Goal: Book appointment/travel/reservation

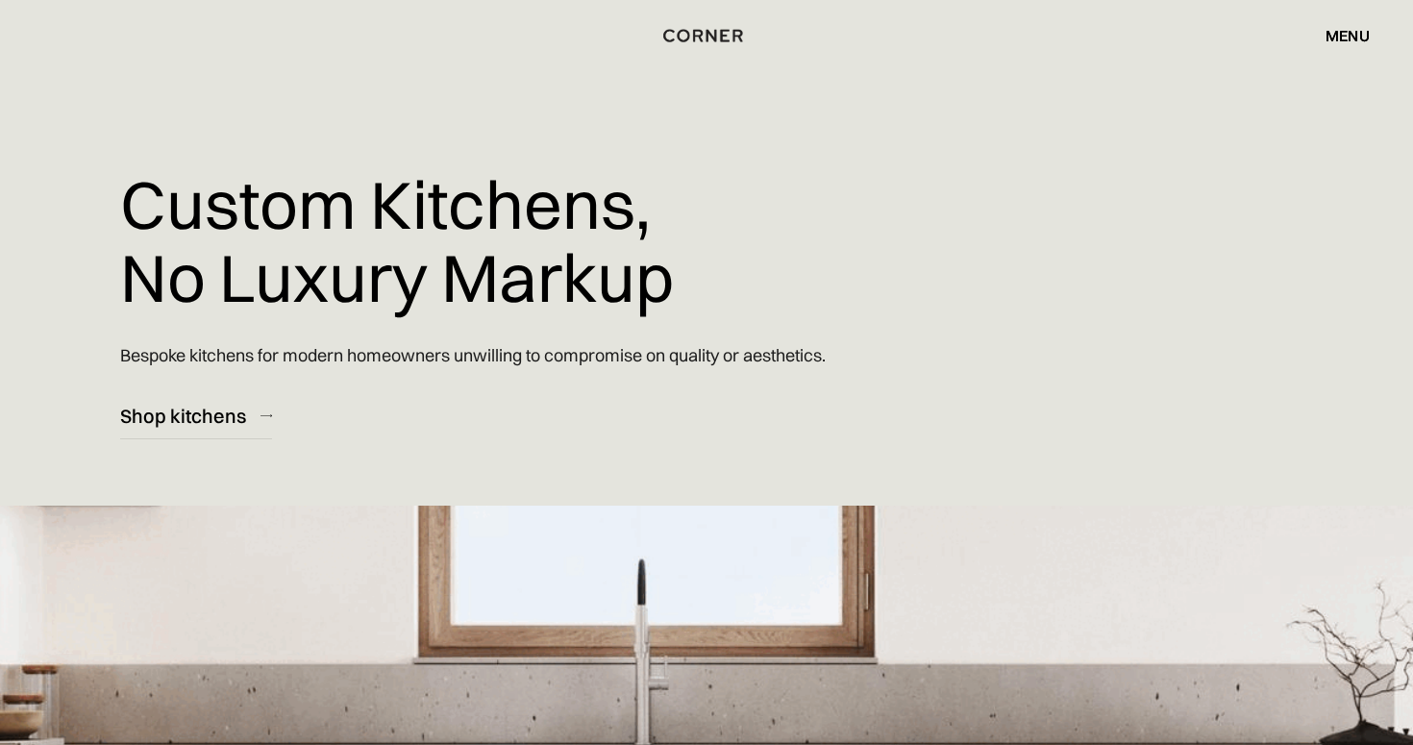
click at [1341, 30] on div "menu" at bounding box center [1348, 35] width 44 height 15
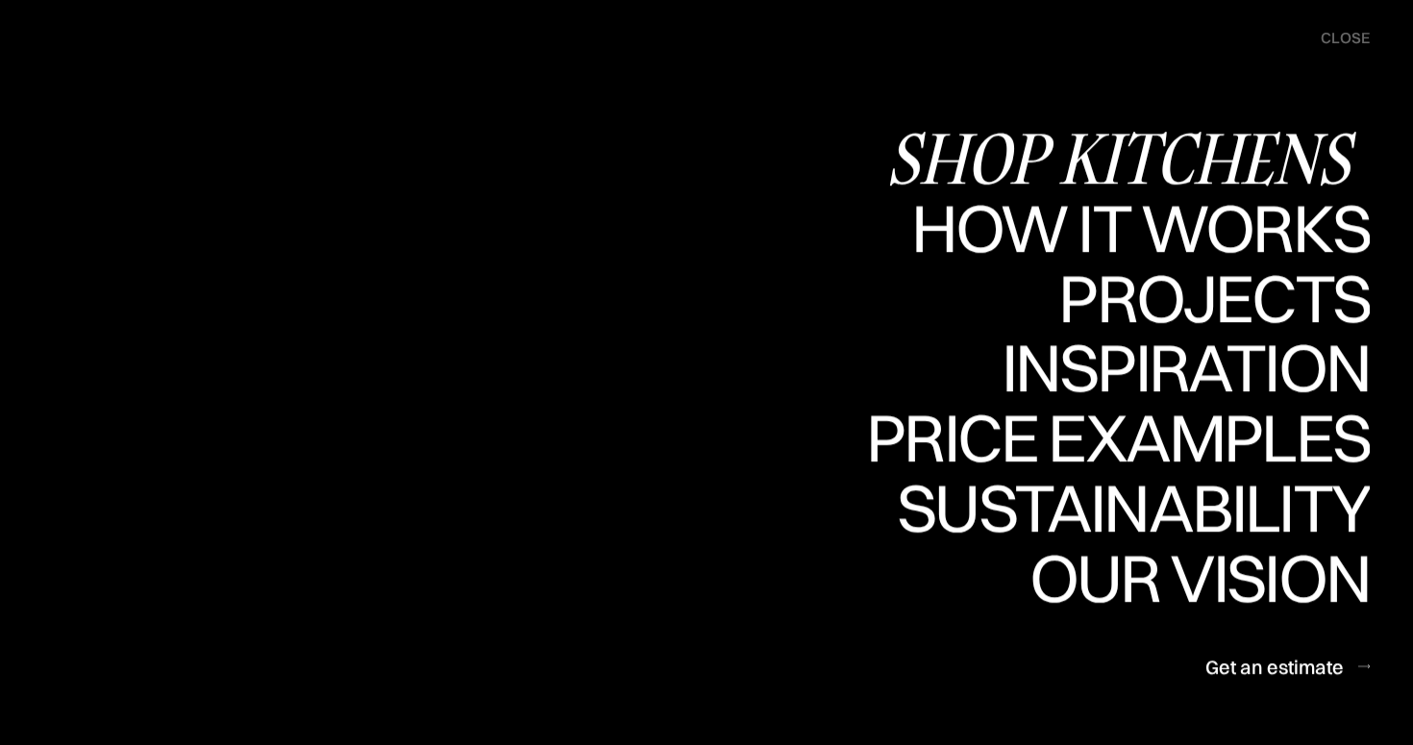
click at [1166, 141] on div "Shop Kitchens" at bounding box center [1127, 157] width 483 height 67
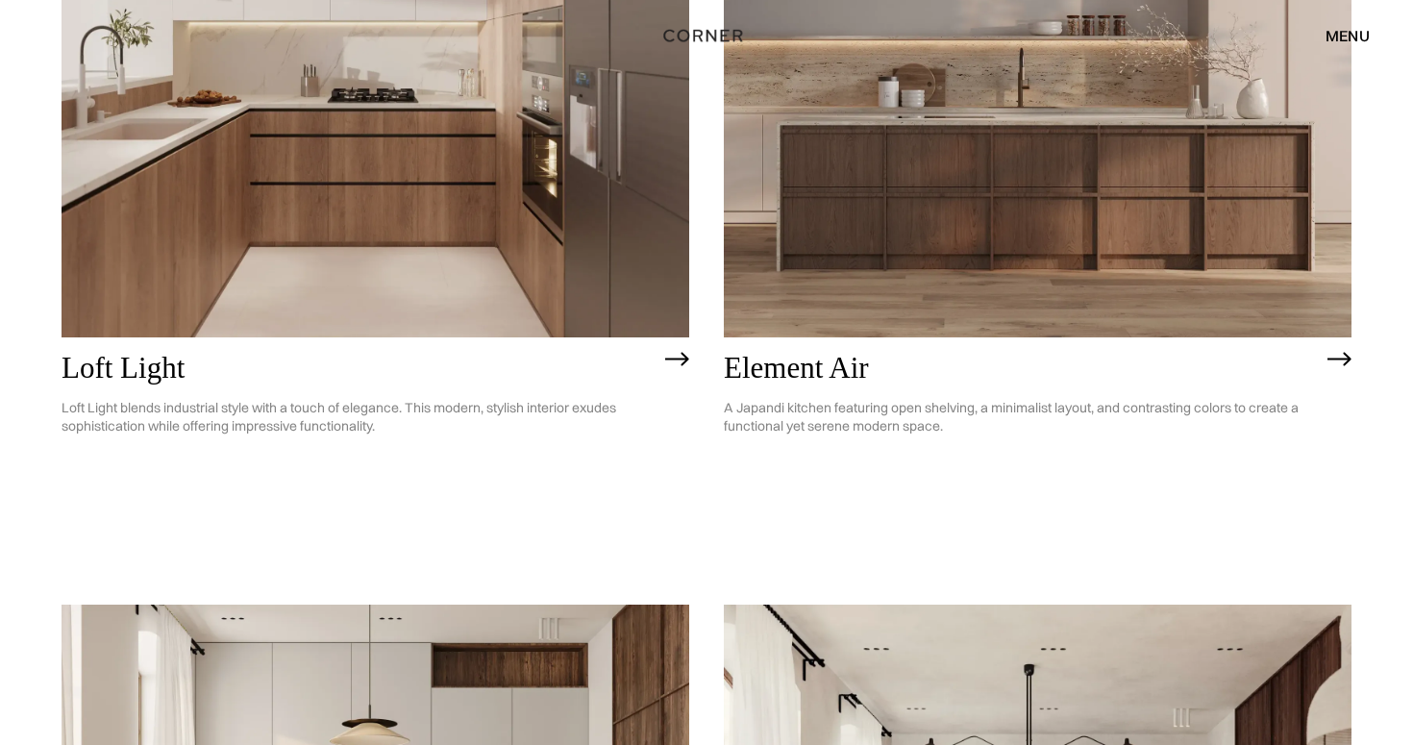
scroll to position [391, 0]
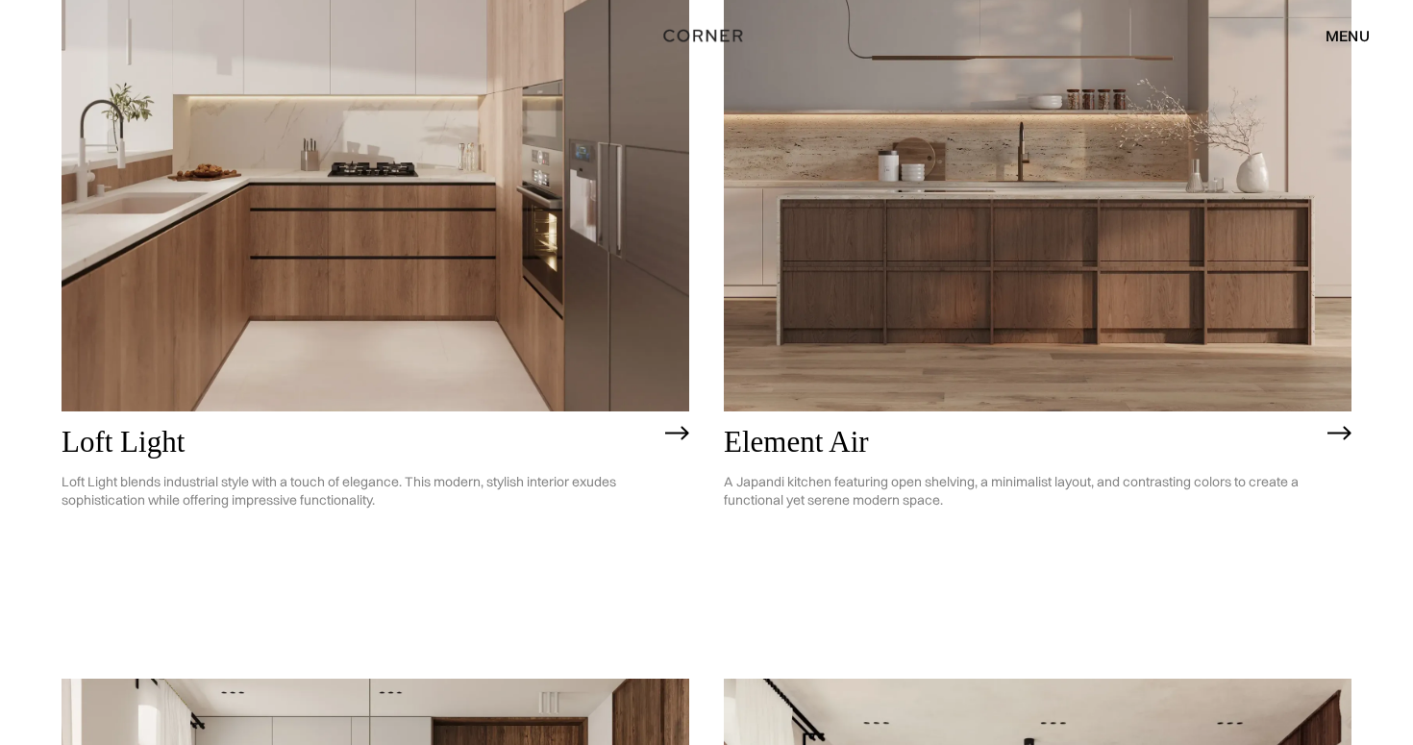
click at [1028, 363] on img at bounding box center [1038, 160] width 628 height 502
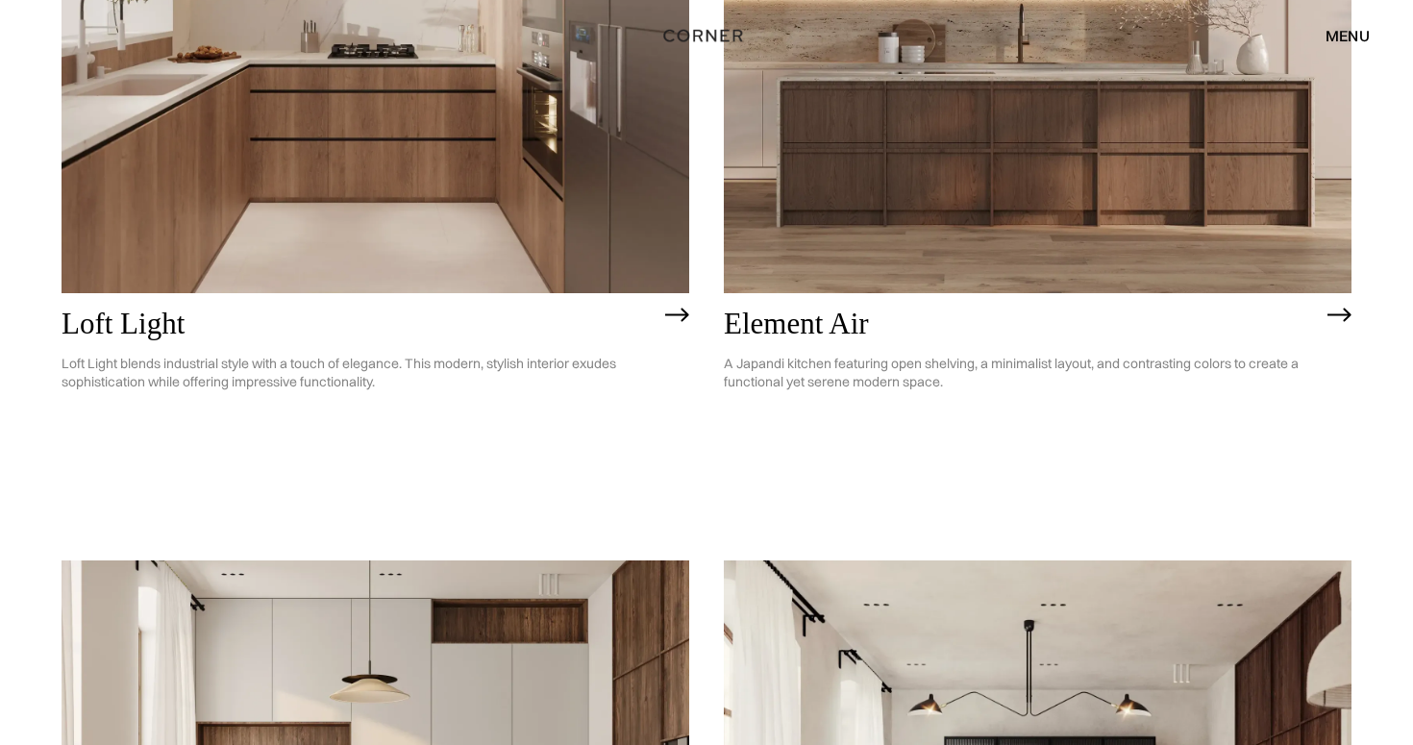
scroll to position [920, 0]
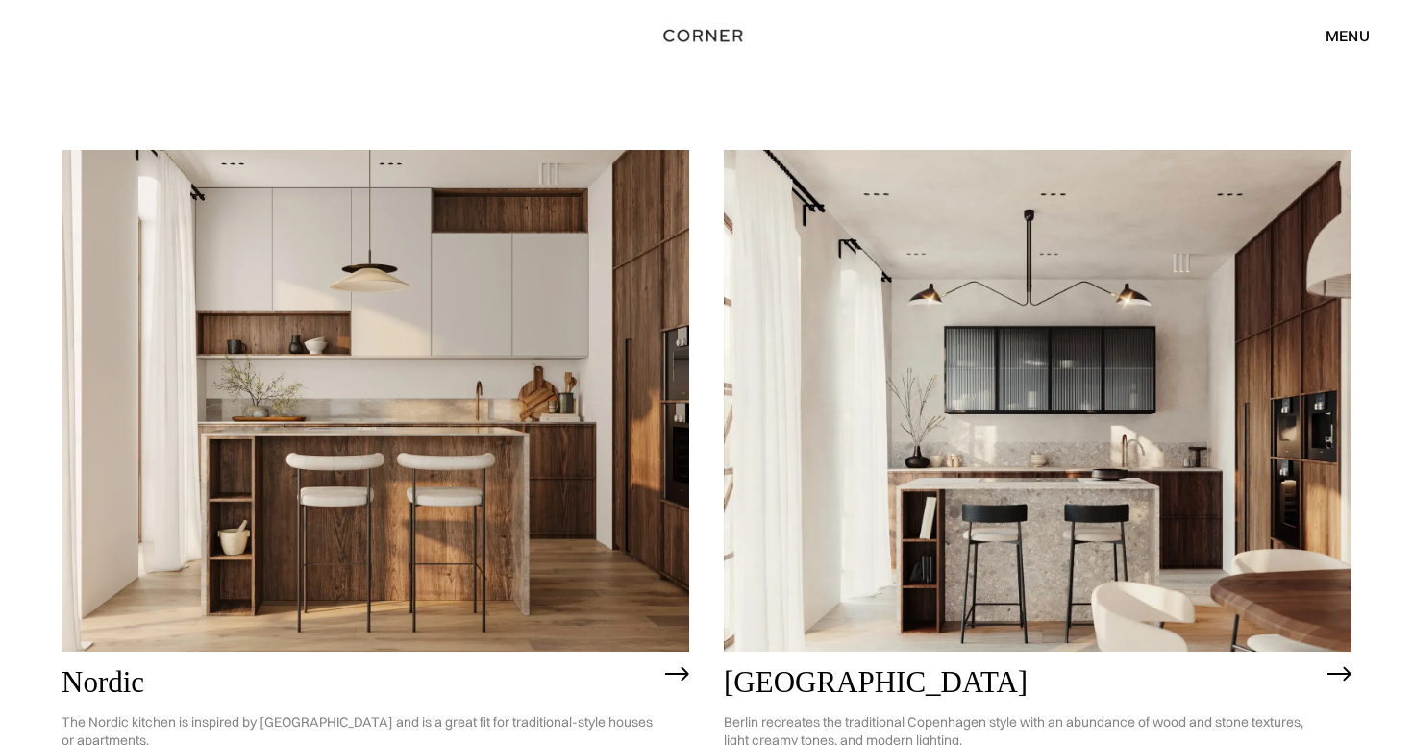
click at [401, 503] on img at bounding box center [376, 401] width 628 height 502
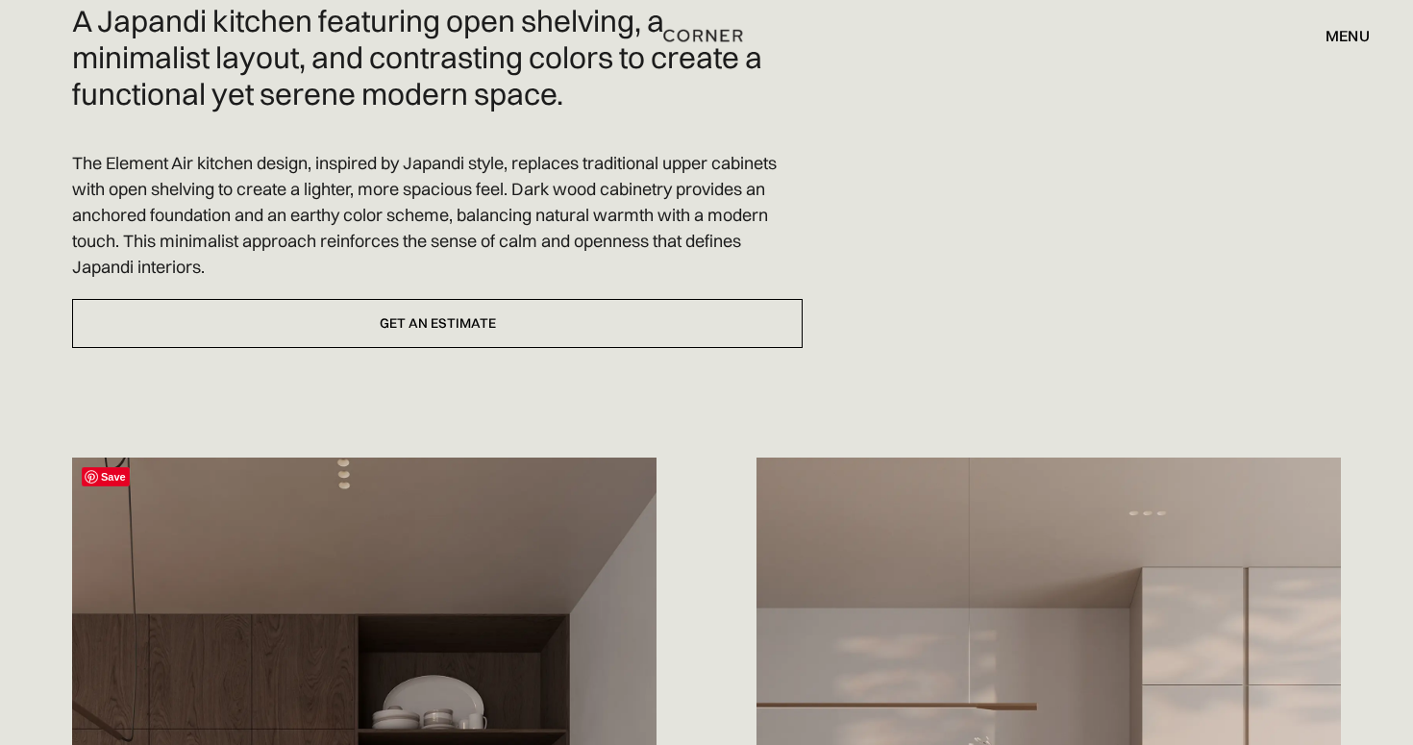
scroll to position [630, 0]
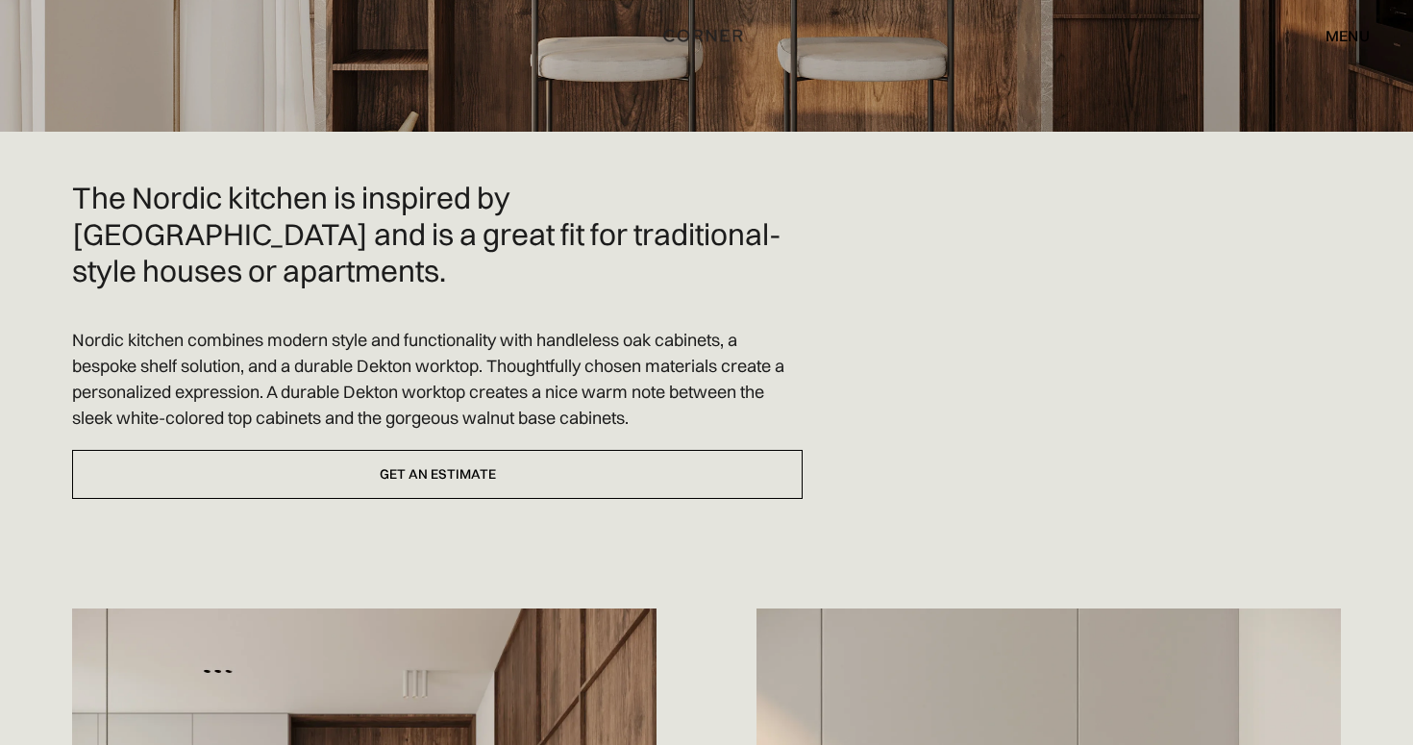
scroll to position [604, 0]
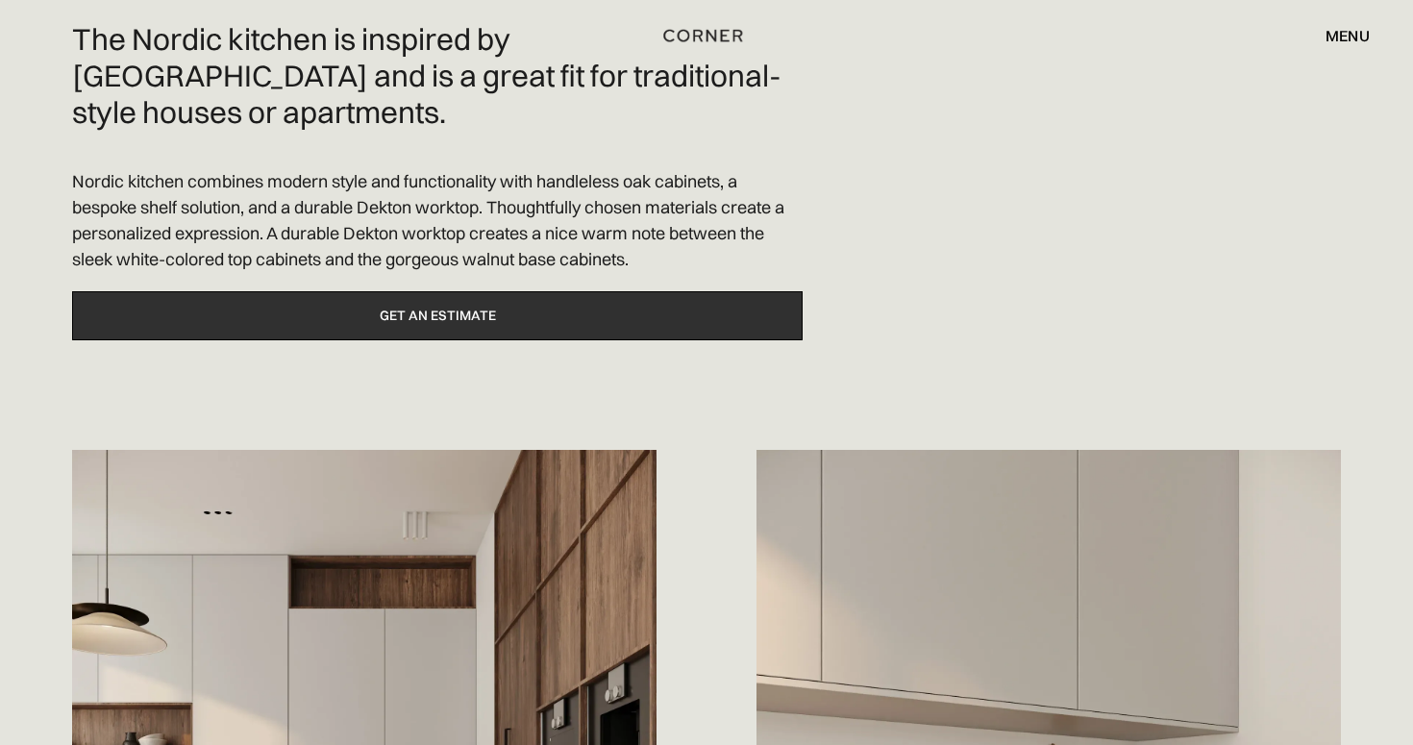
click at [441, 291] on link "Get an estimate" at bounding box center [437, 315] width 731 height 49
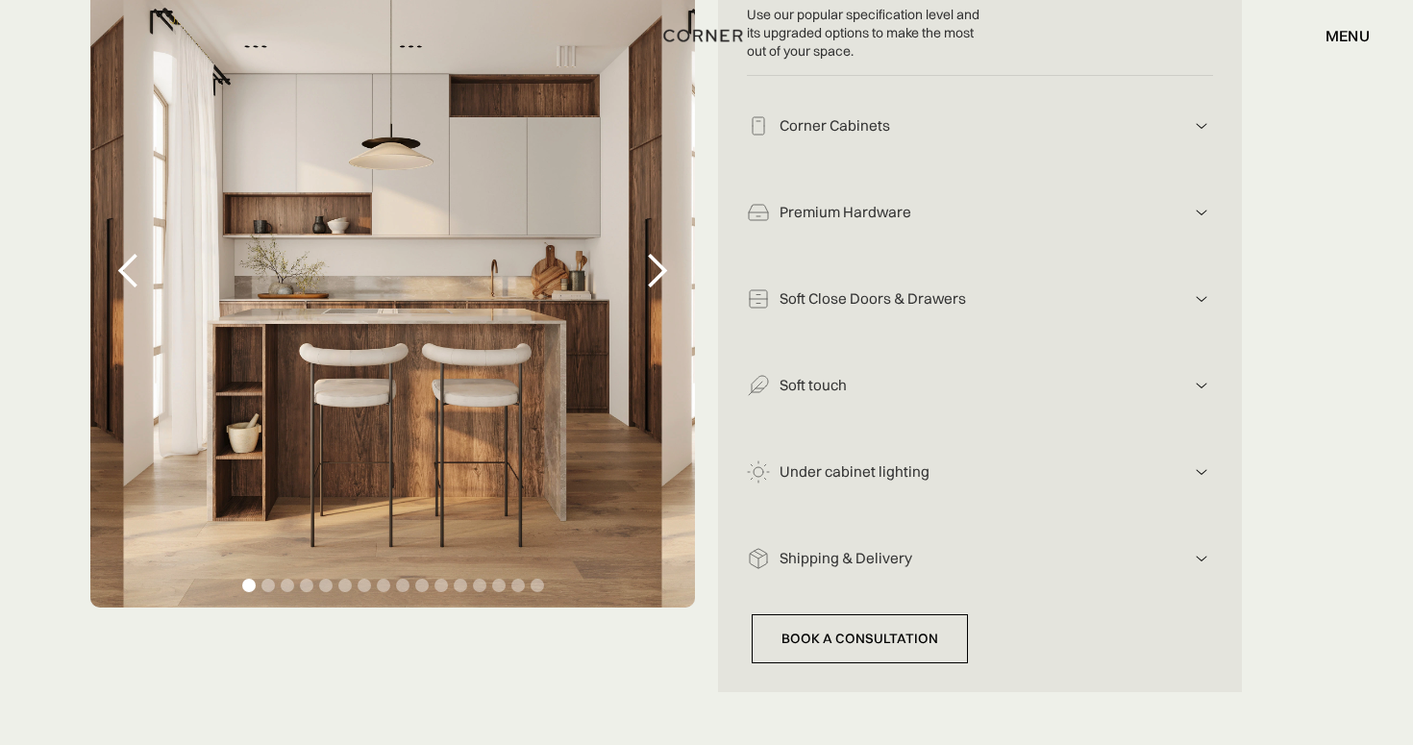
scroll to position [526, 0]
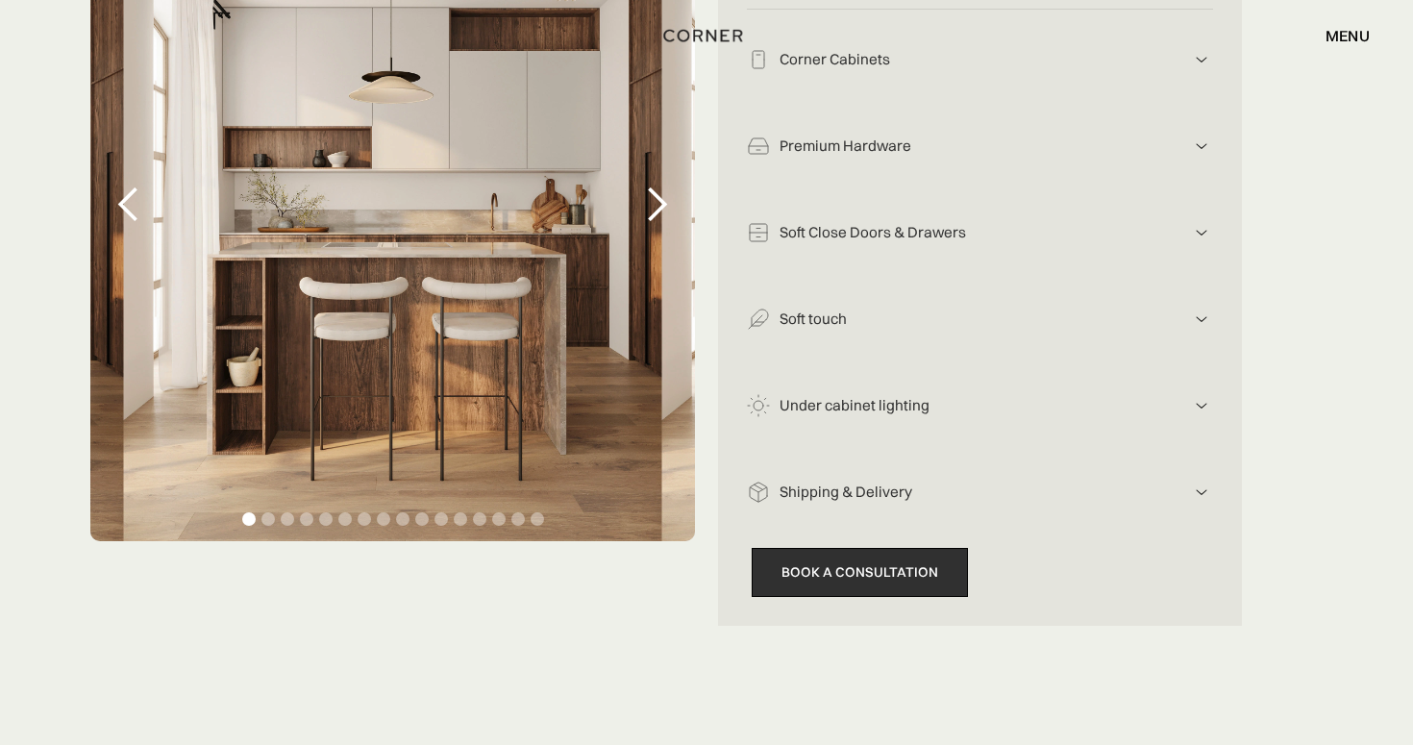
click at [811, 568] on link "Book a consultation" at bounding box center [860, 572] width 216 height 49
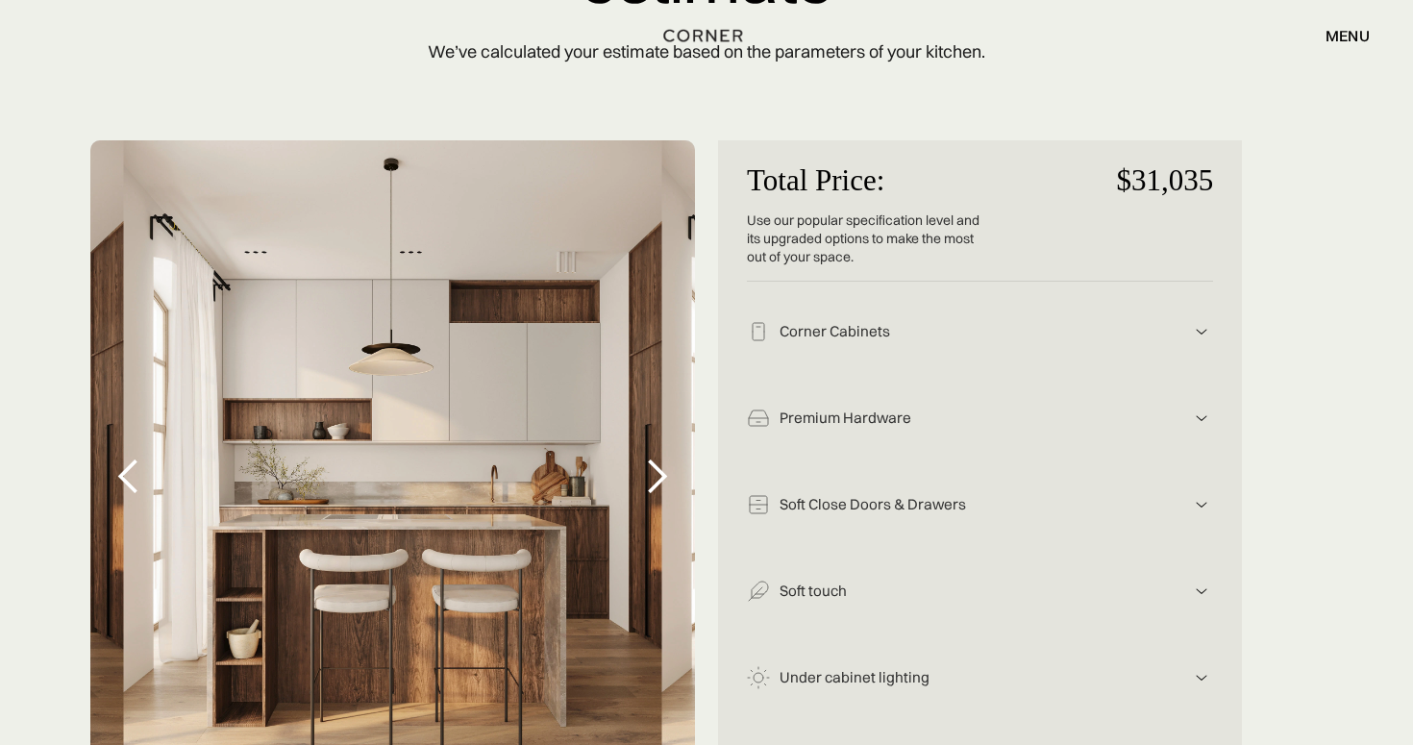
scroll to position [248, 0]
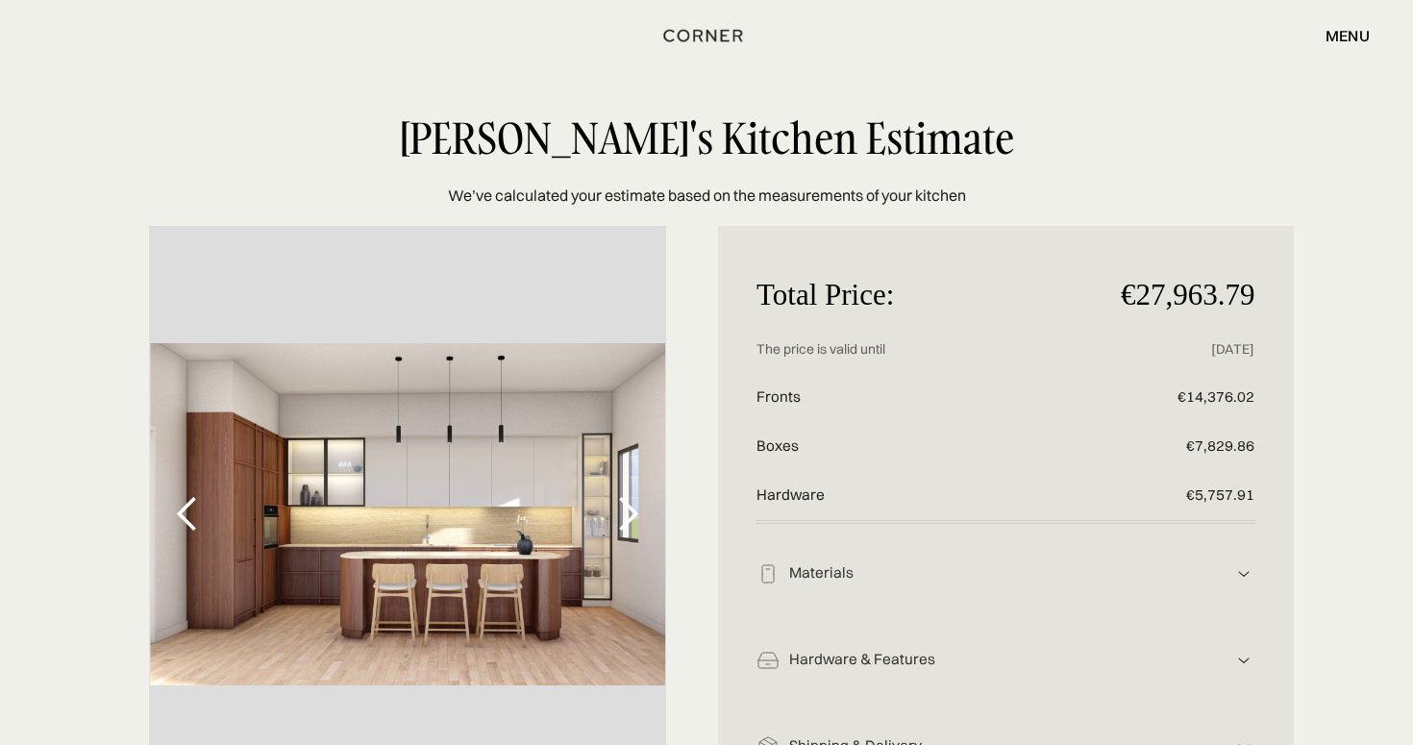
scroll to position [172, 0]
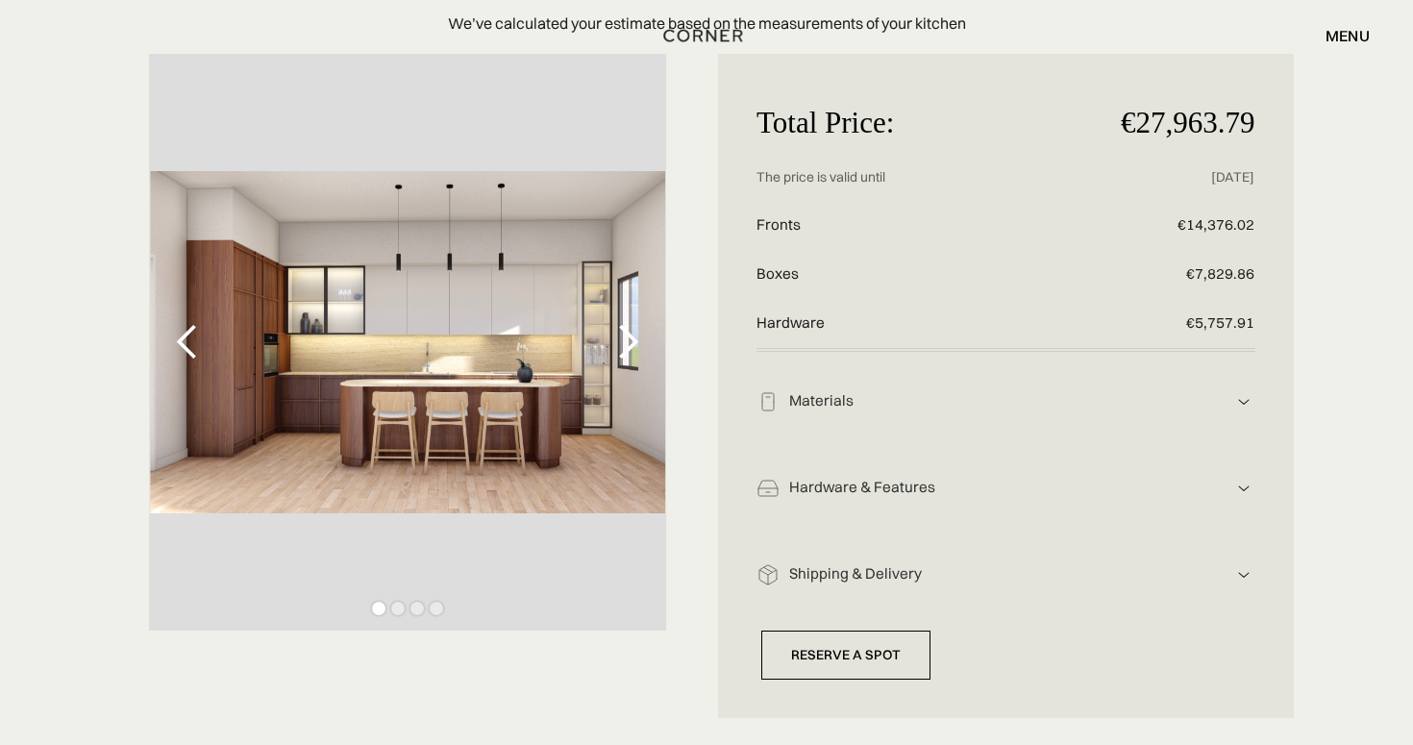
click at [640, 333] on div "next slide" at bounding box center [627, 342] width 38 height 38
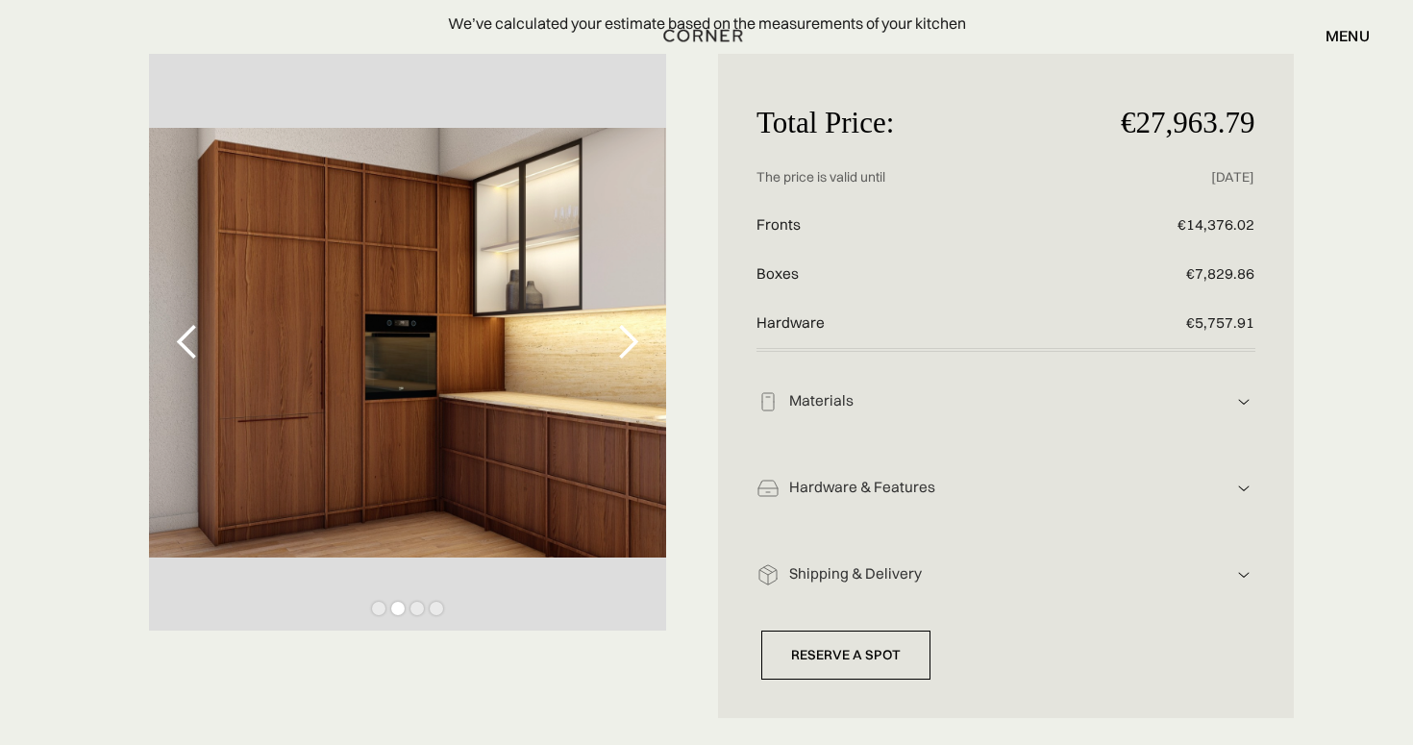
click at [640, 333] on div "next slide" at bounding box center [627, 342] width 38 height 38
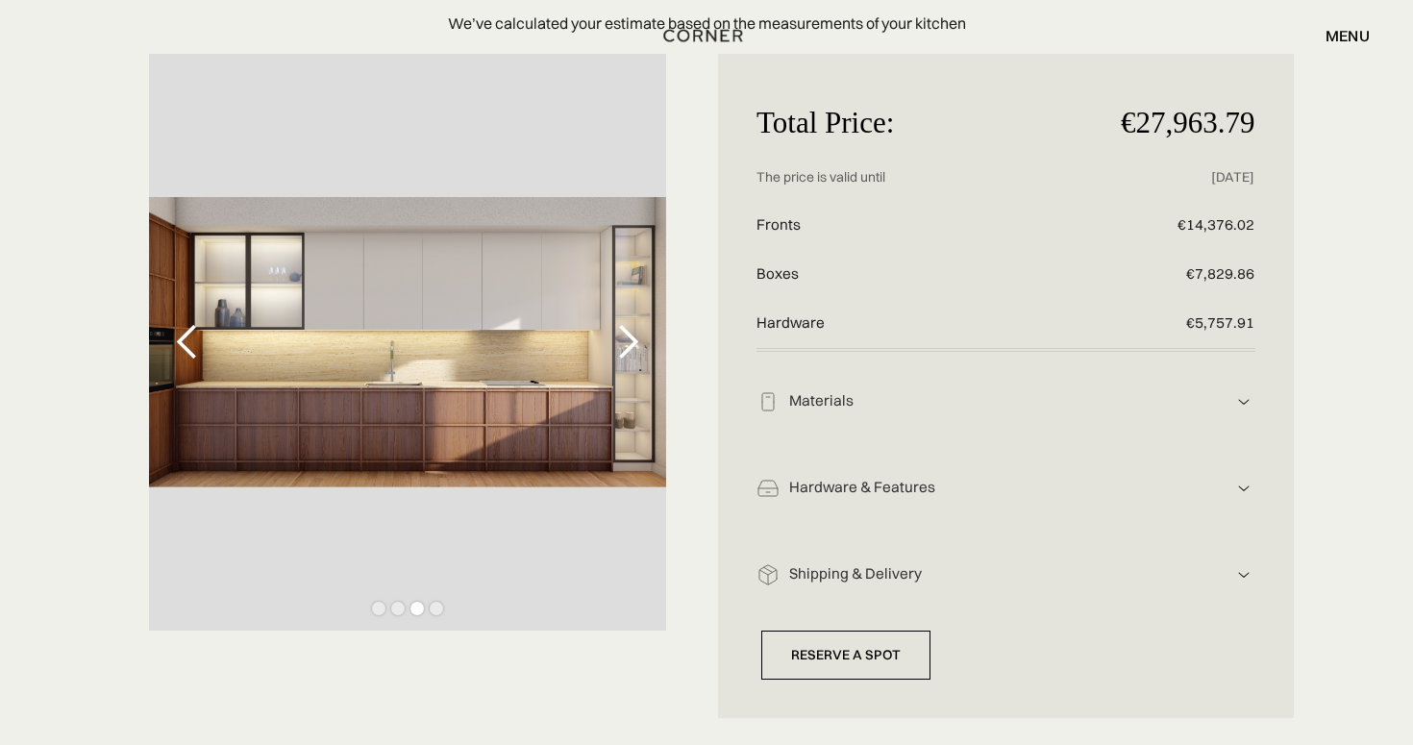
click at [935, 406] on div "Materials" at bounding box center [1006, 401] width 453 height 20
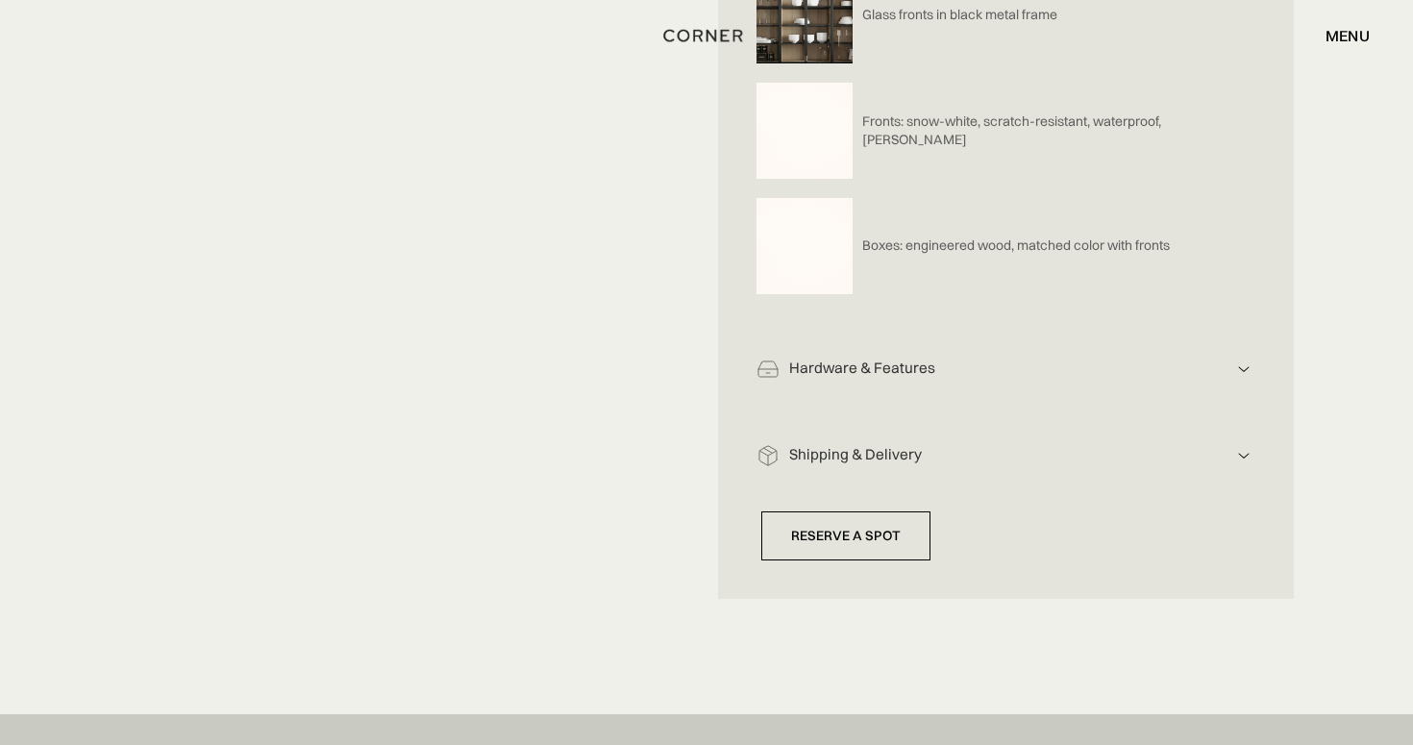
scroll to position [1022, 0]
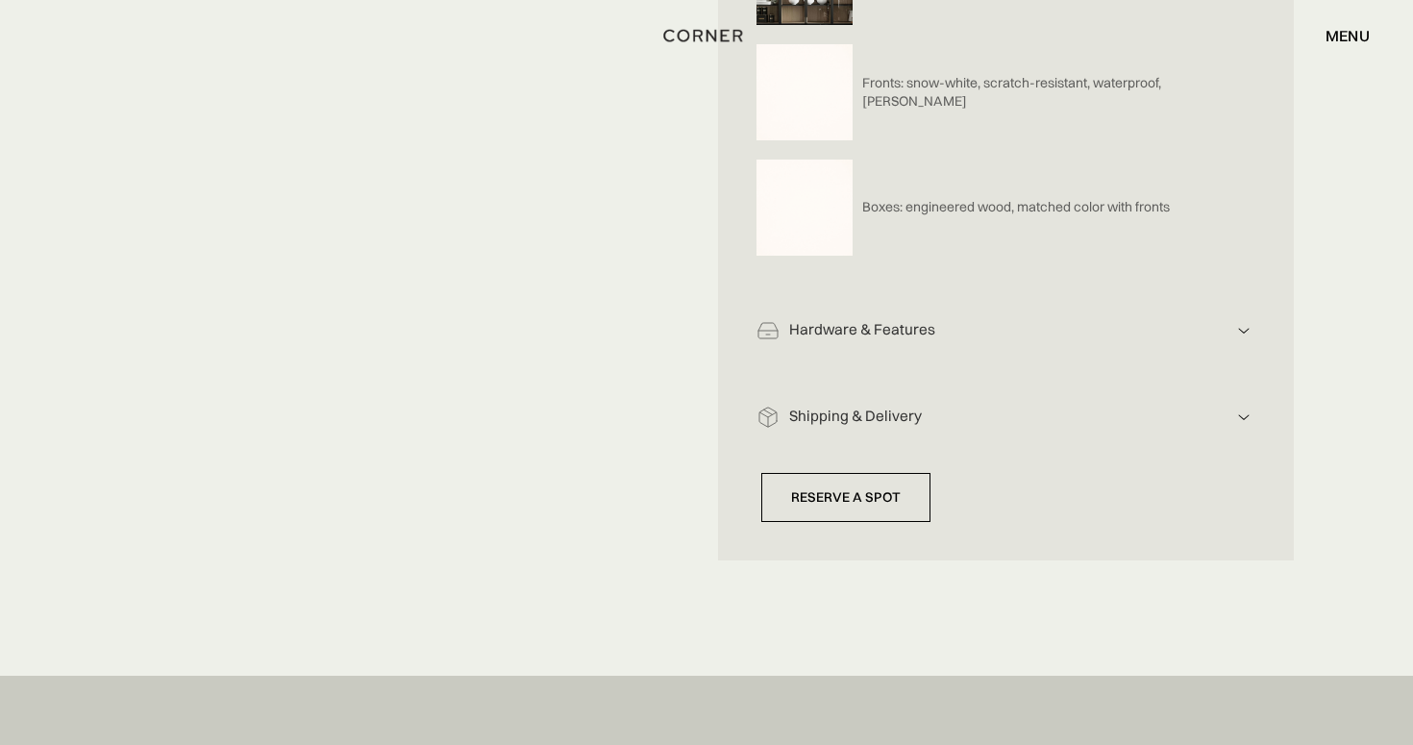
click at [883, 328] on div "Hardware & Features" at bounding box center [1006, 330] width 453 height 20
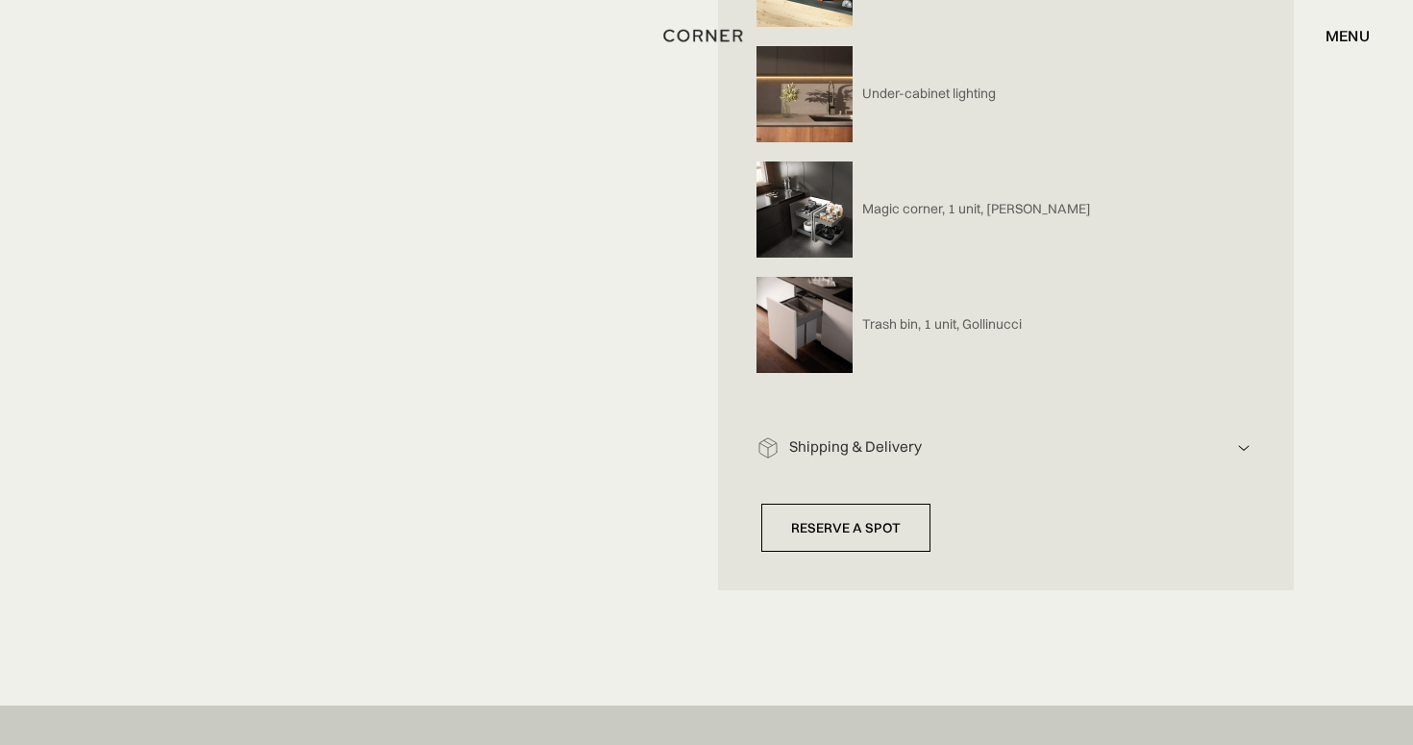
scroll to position [2101, 0]
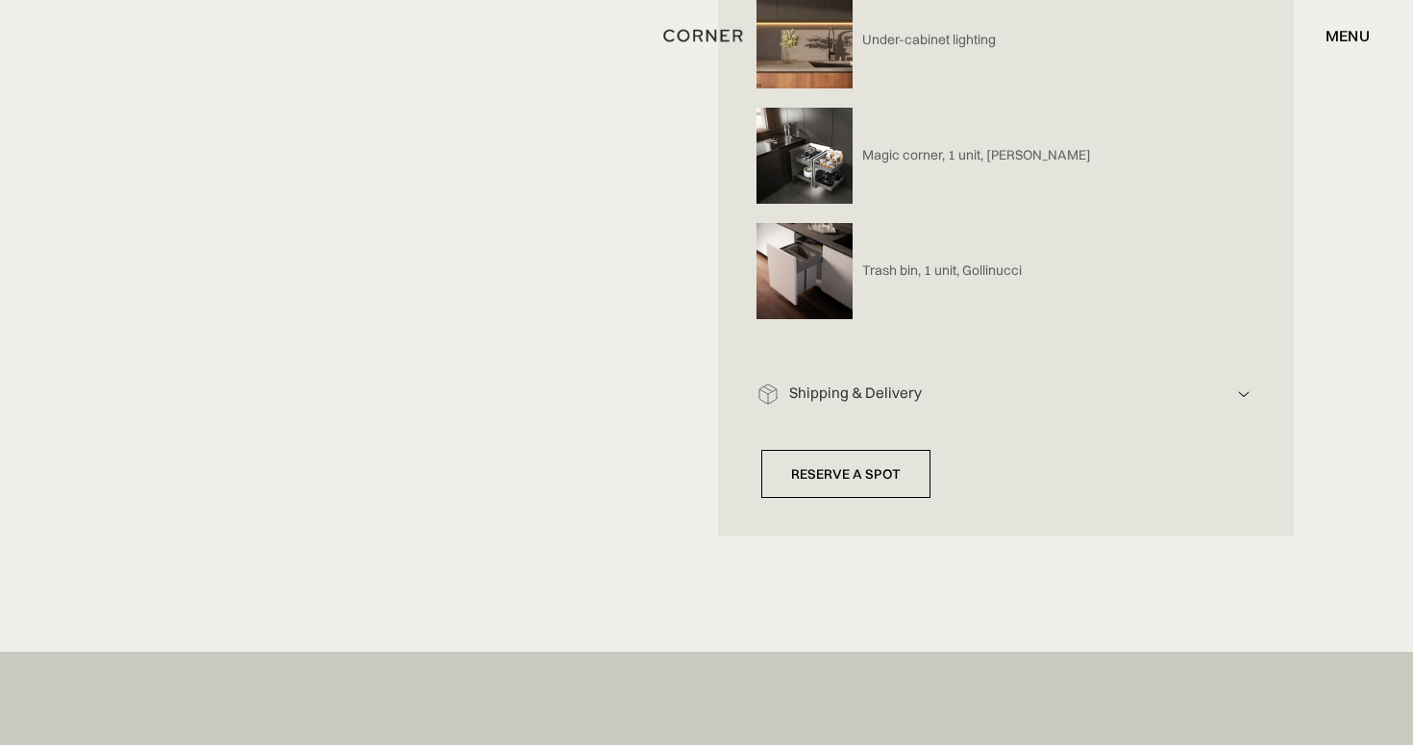
click at [890, 388] on div "Shipping & Delivery" at bounding box center [1006, 394] width 453 height 20
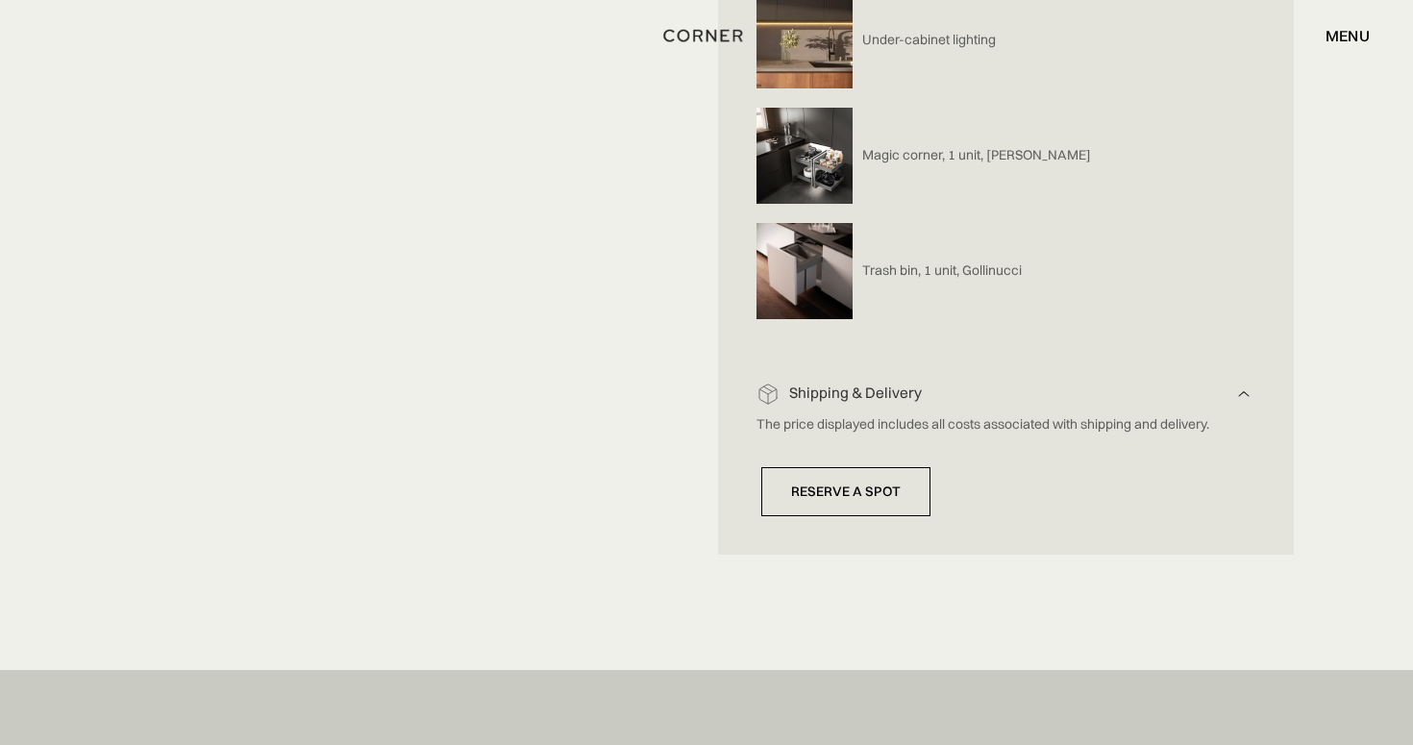
click at [890, 388] on div "Shipping & Delivery" at bounding box center [1006, 394] width 453 height 20
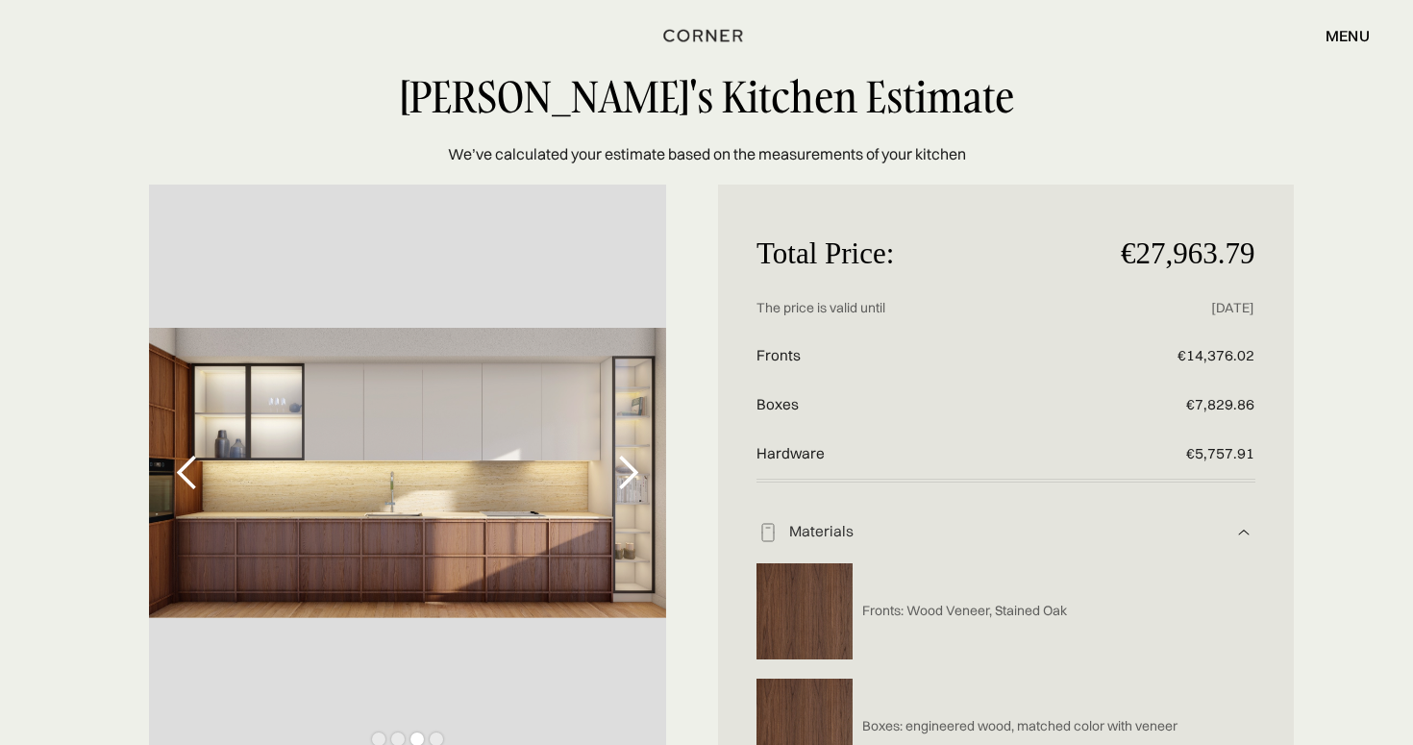
scroll to position [25, 0]
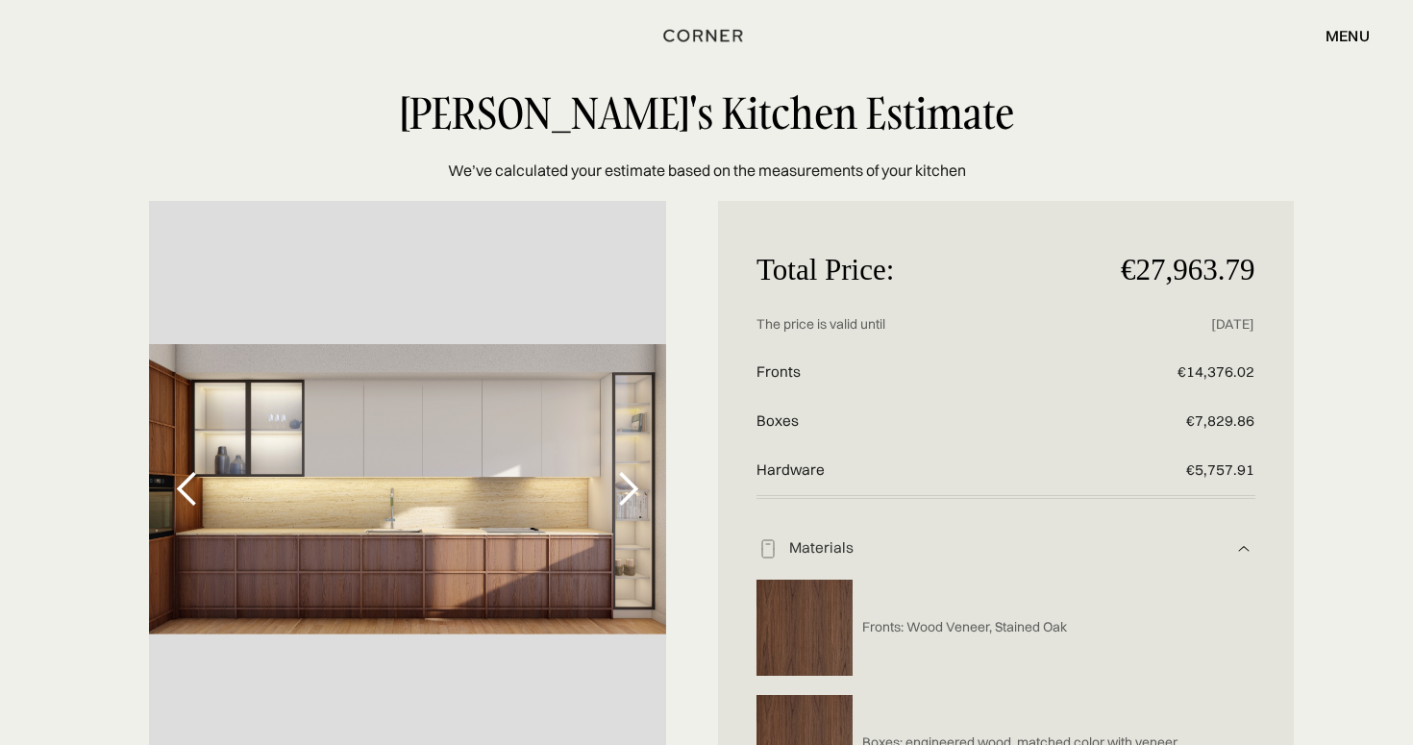
click at [1232, 544] on img at bounding box center [1243, 548] width 23 height 23
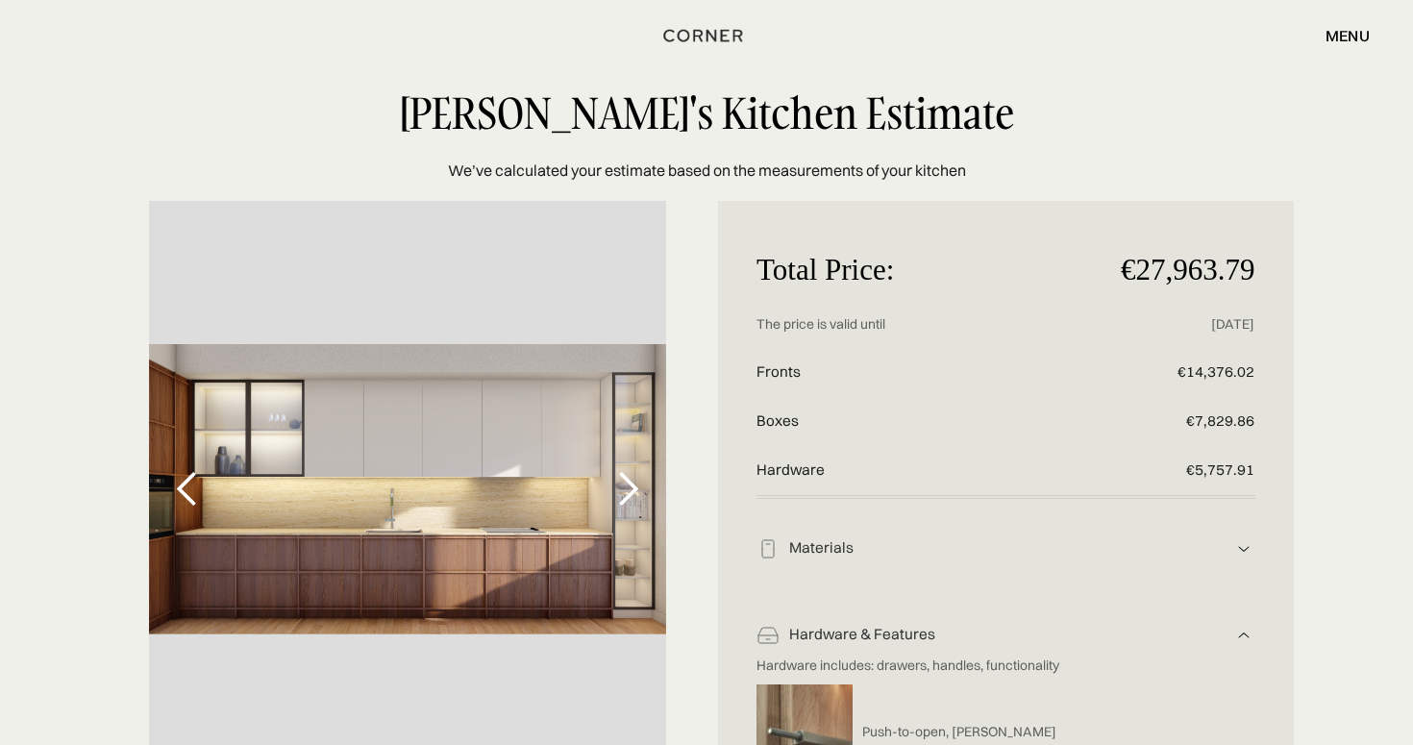
click at [1241, 629] on img at bounding box center [1243, 635] width 23 height 23
